Goal: Find specific fact: Find specific fact

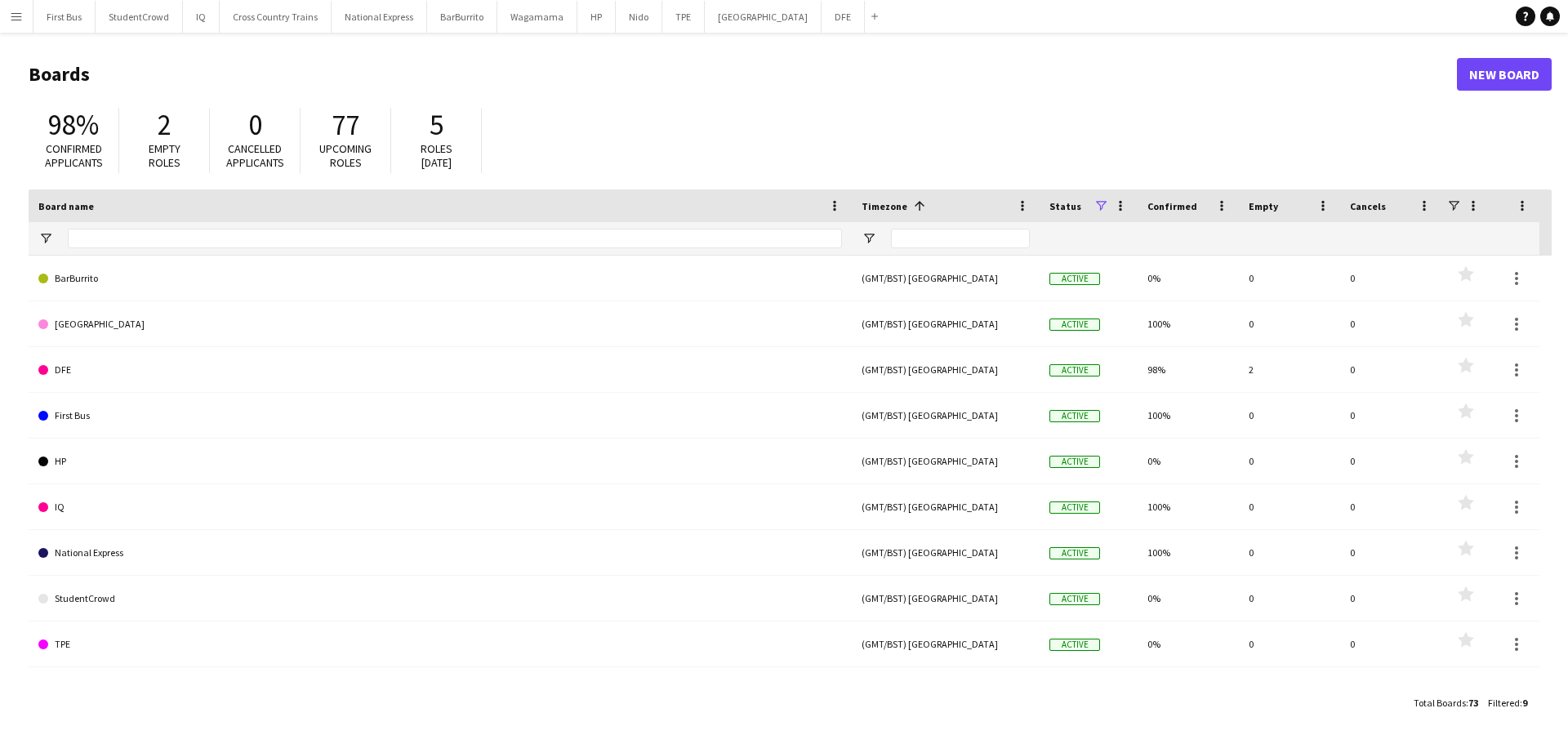
click at [12, 16] on app-icon "Menu" at bounding box center [16, 16] width 13 height 13
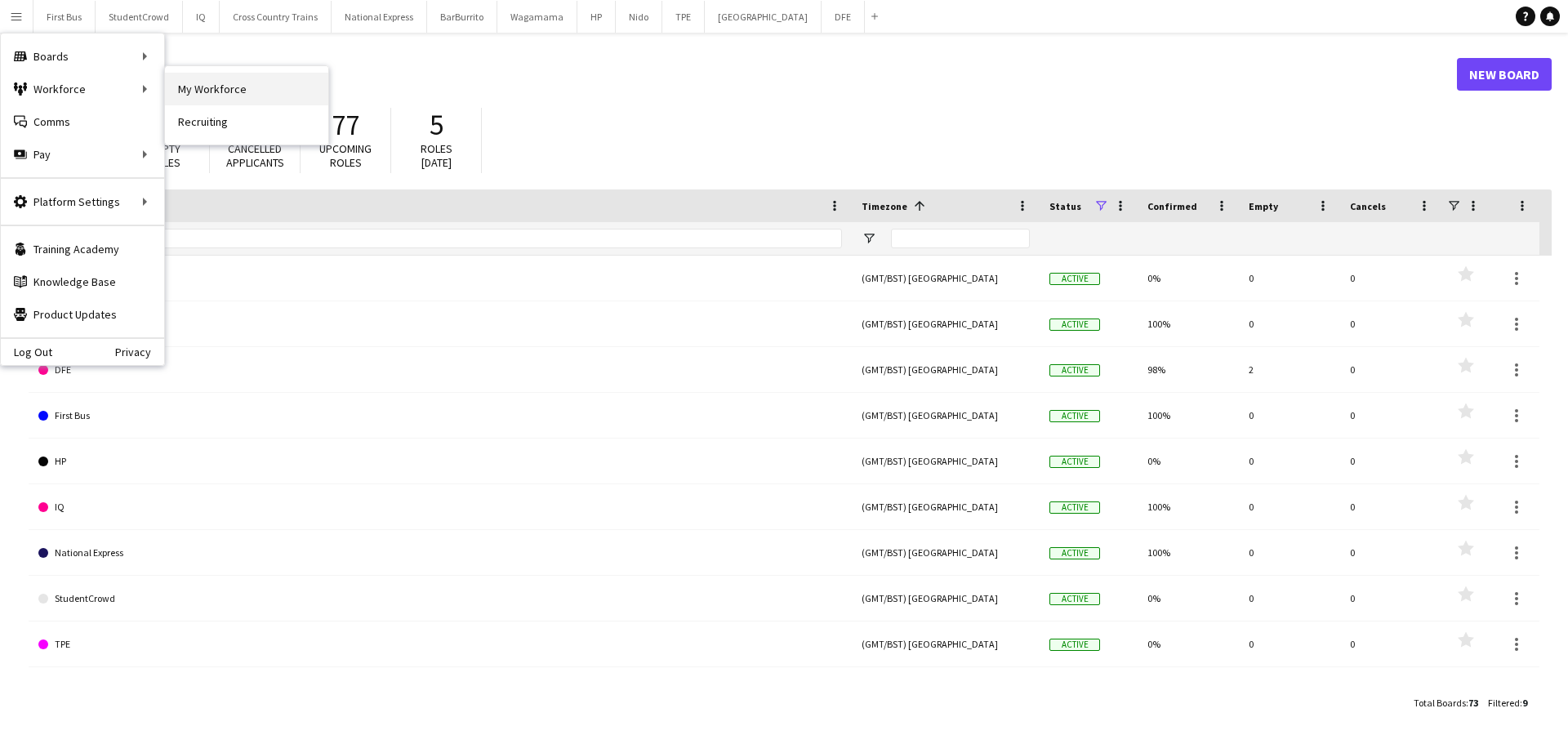
click at [203, 93] on link "My Workforce" at bounding box center [247, 88] width 163 height 33
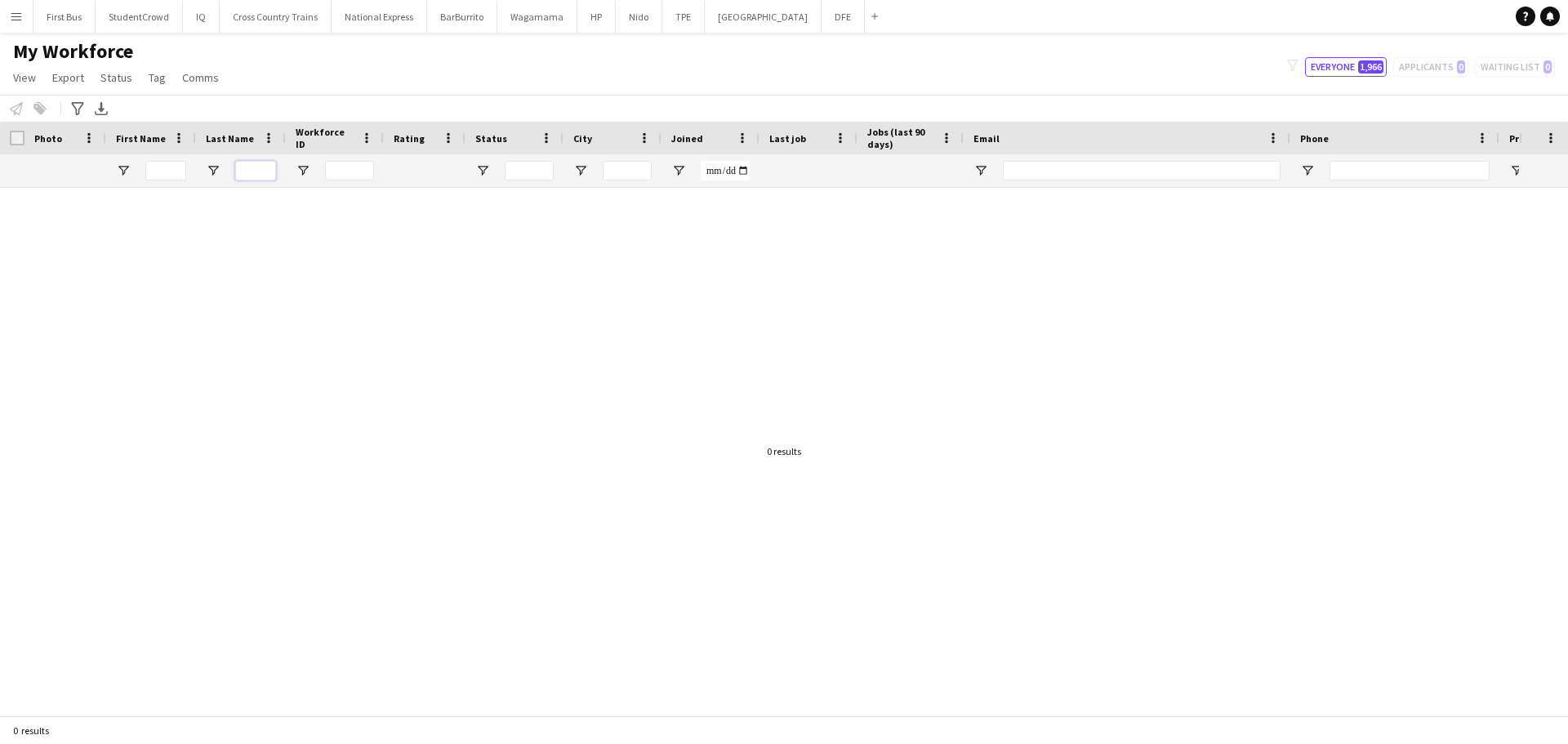
click at [264, 170] on input "Last Name Filter Input" at bounding box center [255, 170] width 40 height 20
type input "******"
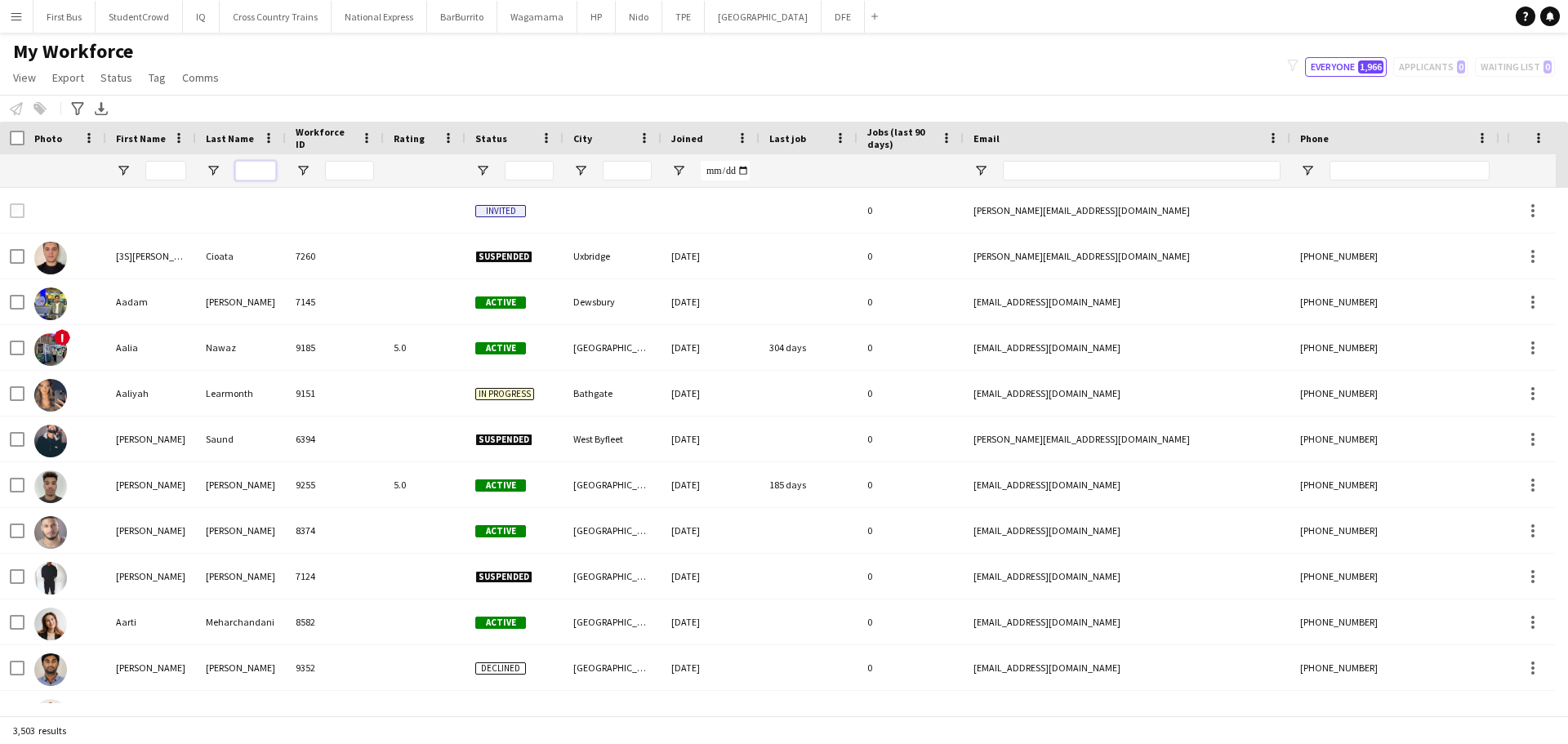
click at [256, 165] on input "Last Name Filter Input" at bounding box center [255, 170] width 40 height 20
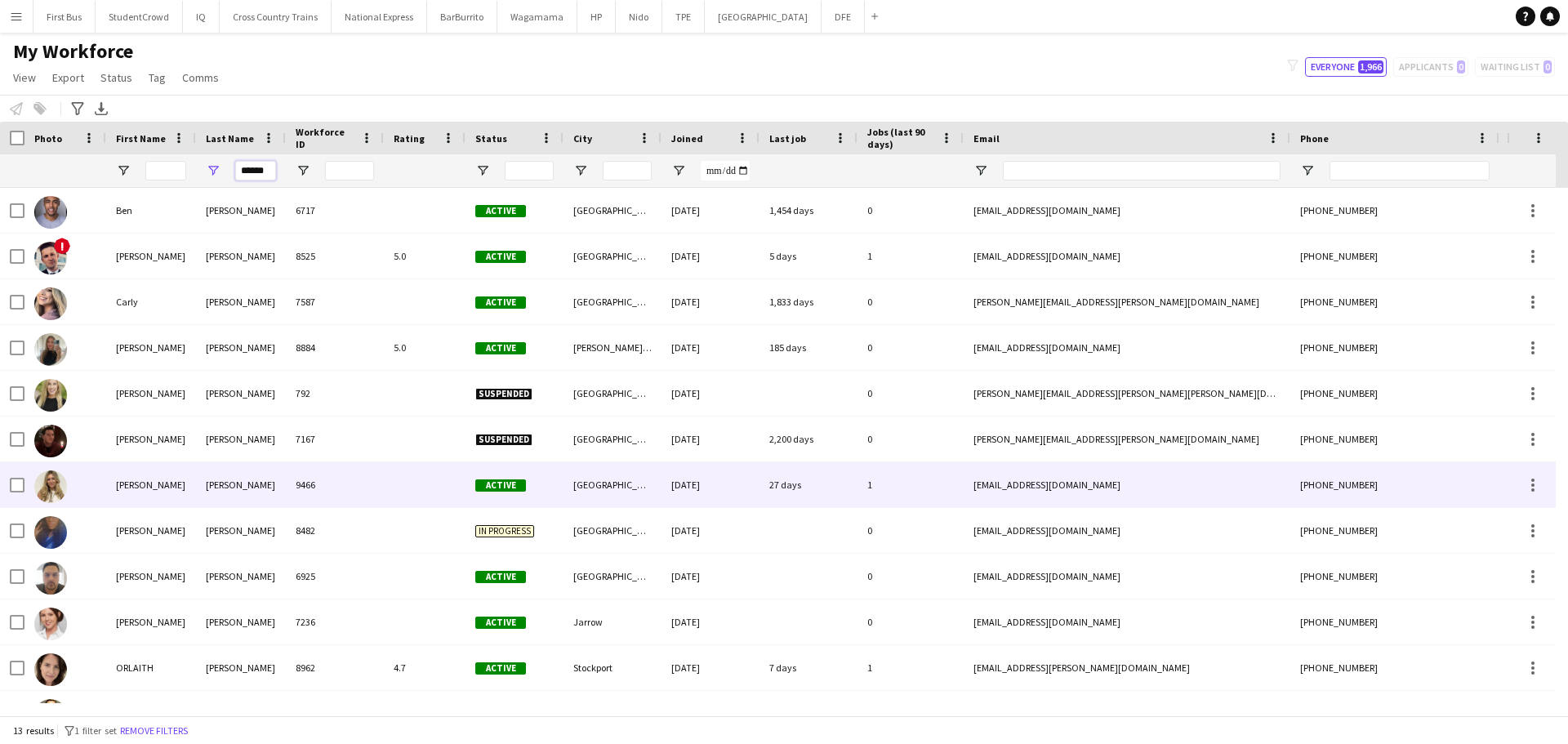
type input "******"
click at [172, 490] on div "[PERSON_NAME]" at bounding box center [151, 485] width 90 height 45
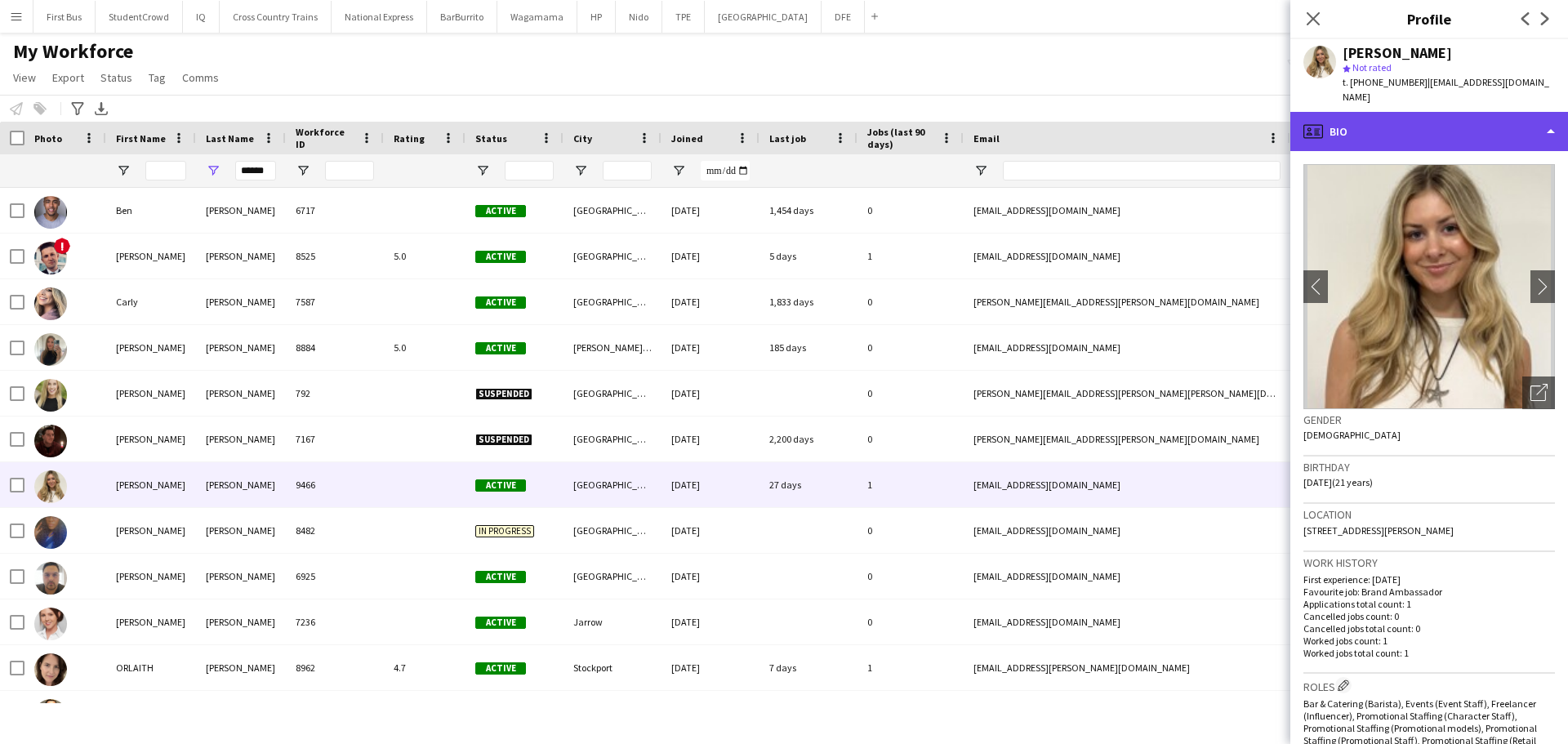
click at [1453, 116] on div "profile Bio" at bounding box center [1429, 132] width 278 height 39
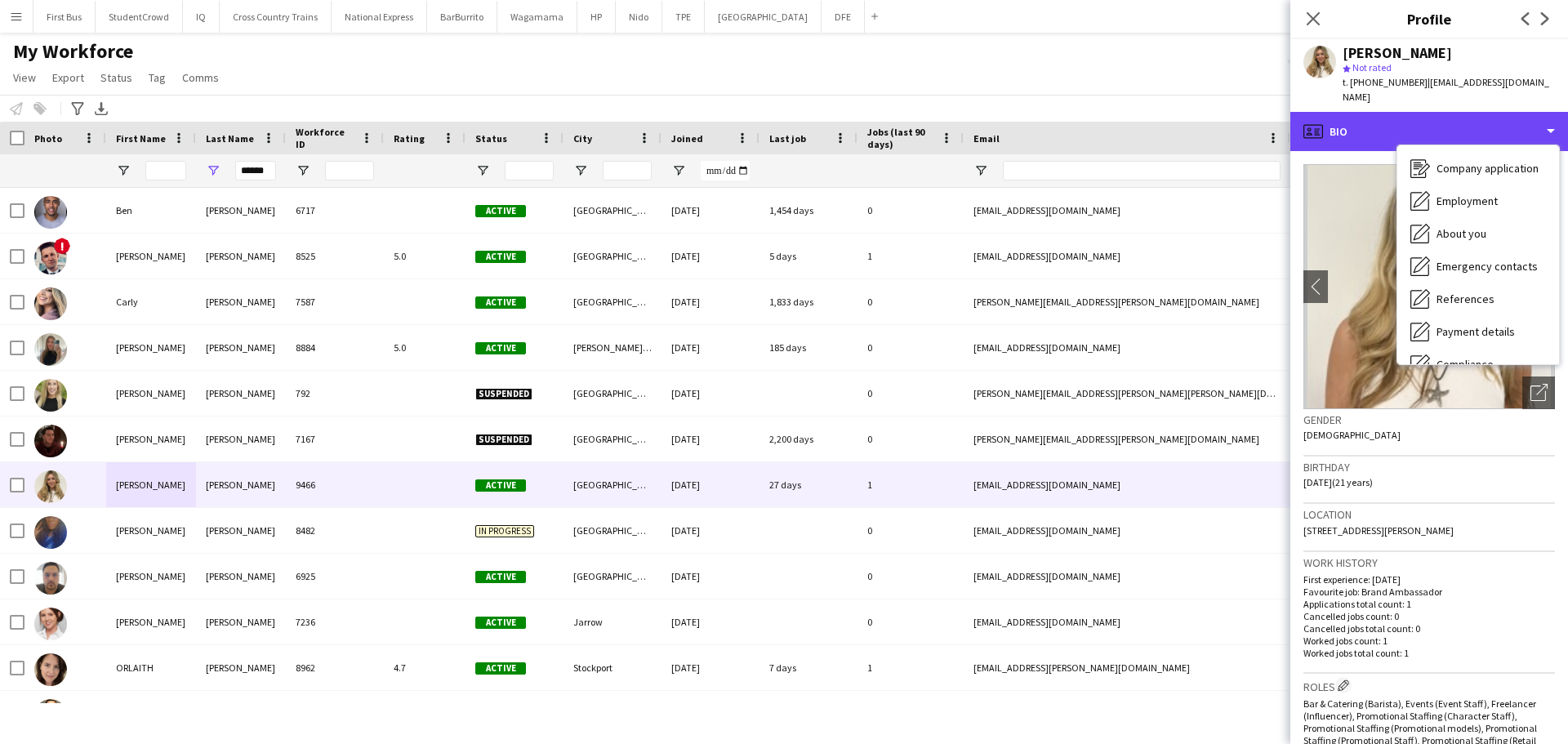
scroll to position [23, 0]
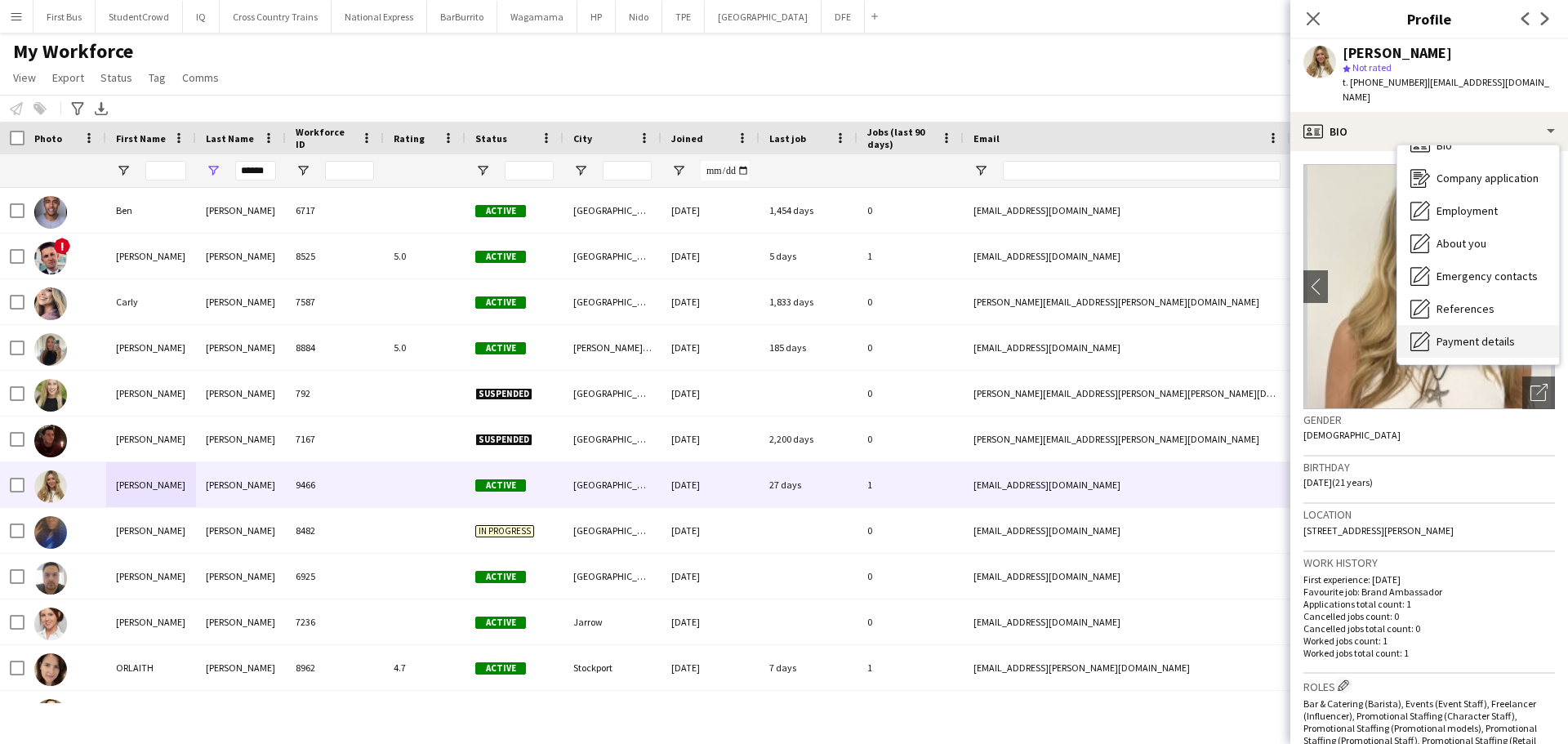
click at [1495, 334] on span "Payment details" at bounding box center [1475, 342] width 78 height 15
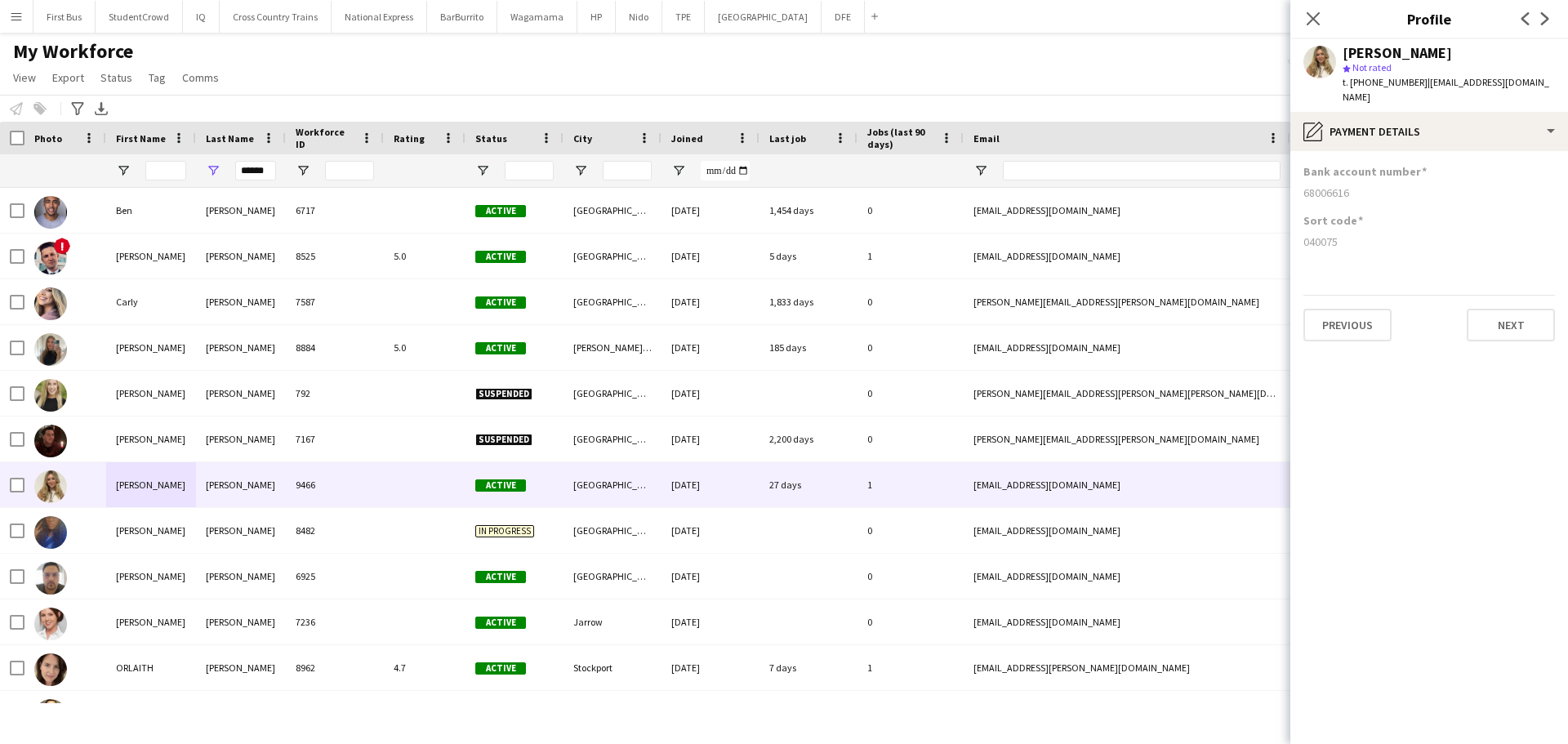
drag, startPoint x: 1364, startPoint y: 184, endPoint x: 1305, endPoint y: 176, distance: 59.5
click at [1305, 185] on div "68006616" at bounding box center [1429, 193] width 252 height 15
copy div "68006616"
